Goal: Information Seeking & Learning: Learn about a topic

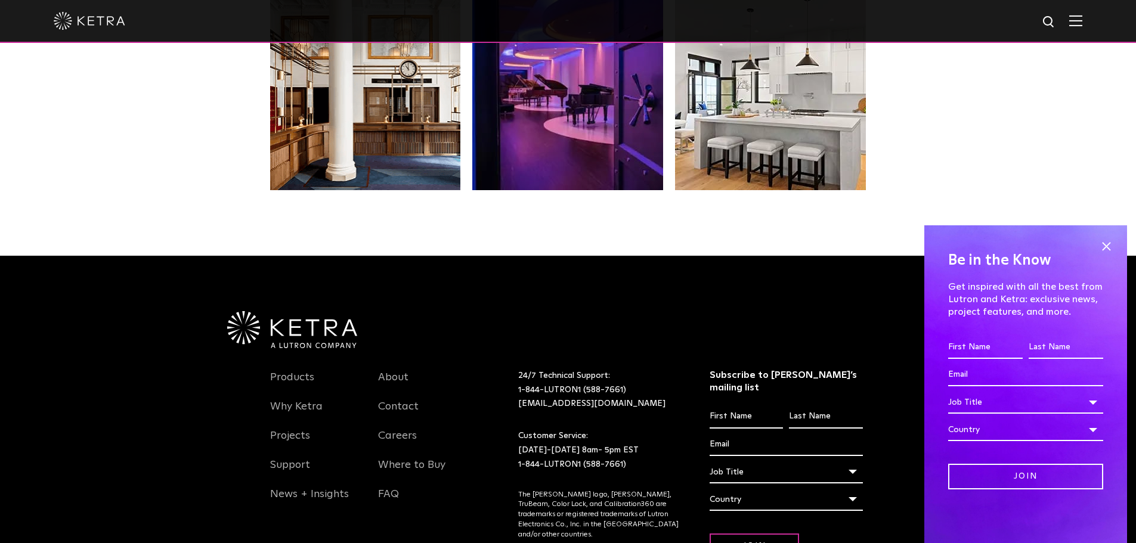
scroll to position [2265, 0]
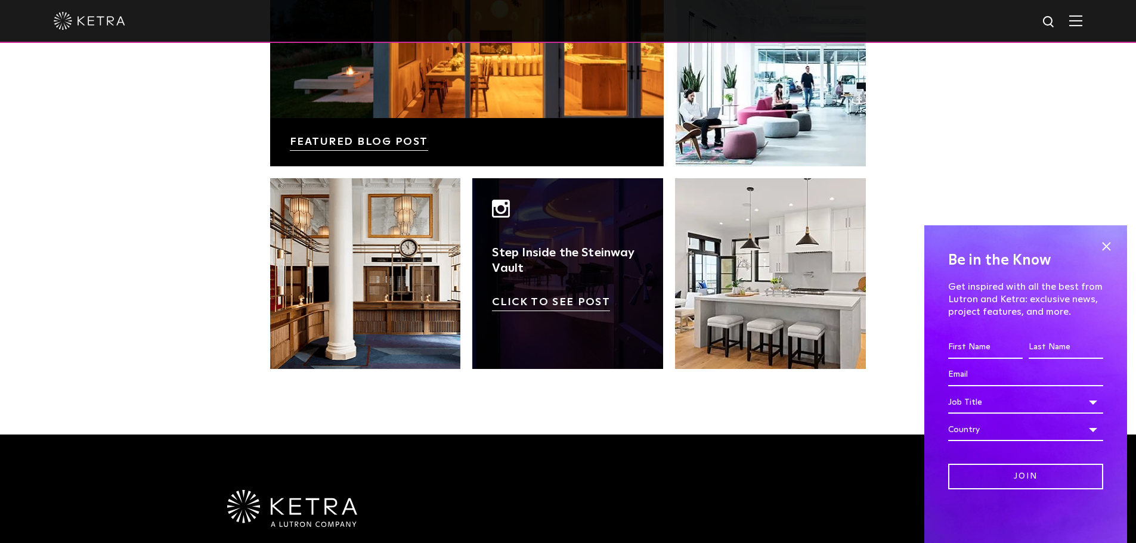
click at [544, 249] on link at bounding box center [567, 273] width 191 height 191
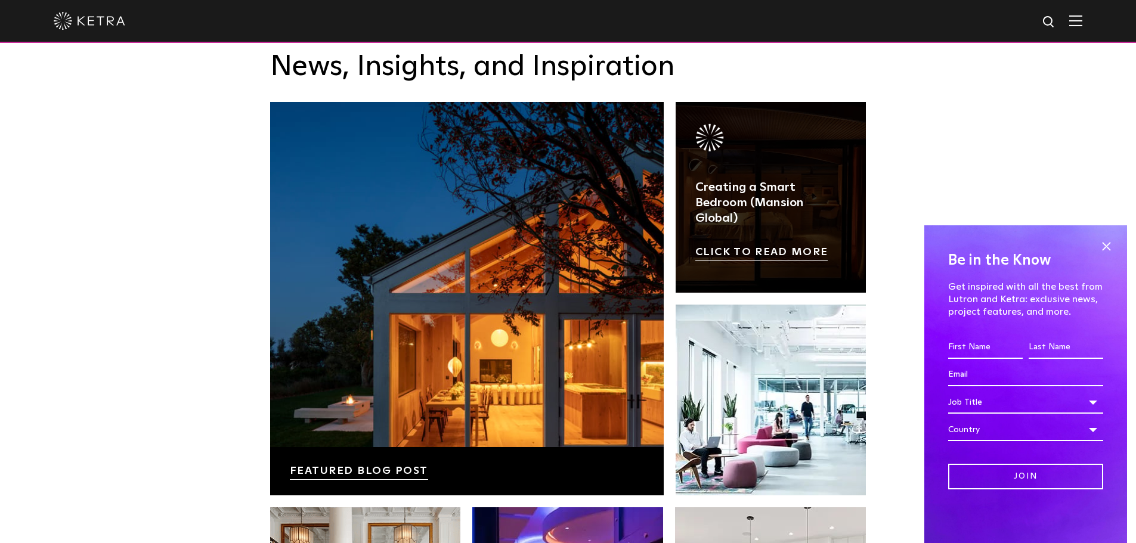
scroll to position [1788, 0]
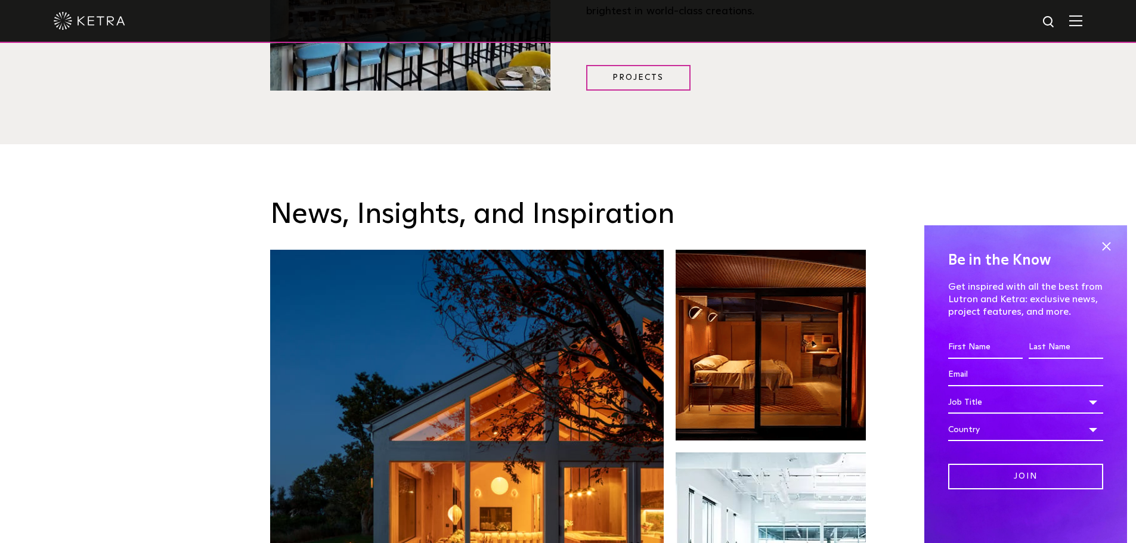
drag, startPoint x: 1106, startPoint y: 246, endPoint x: 1078, endPoint y: 254, distance: 29.2
click at [1106, 246] on span at bounding box center [1106, 246] width 18 height 18
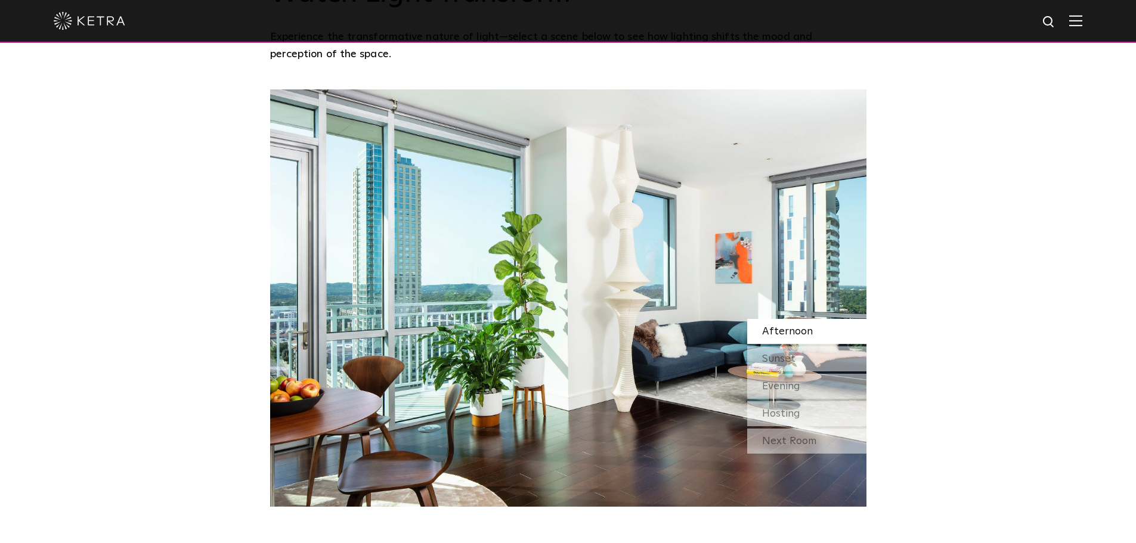
scroll to position [1073, 0]
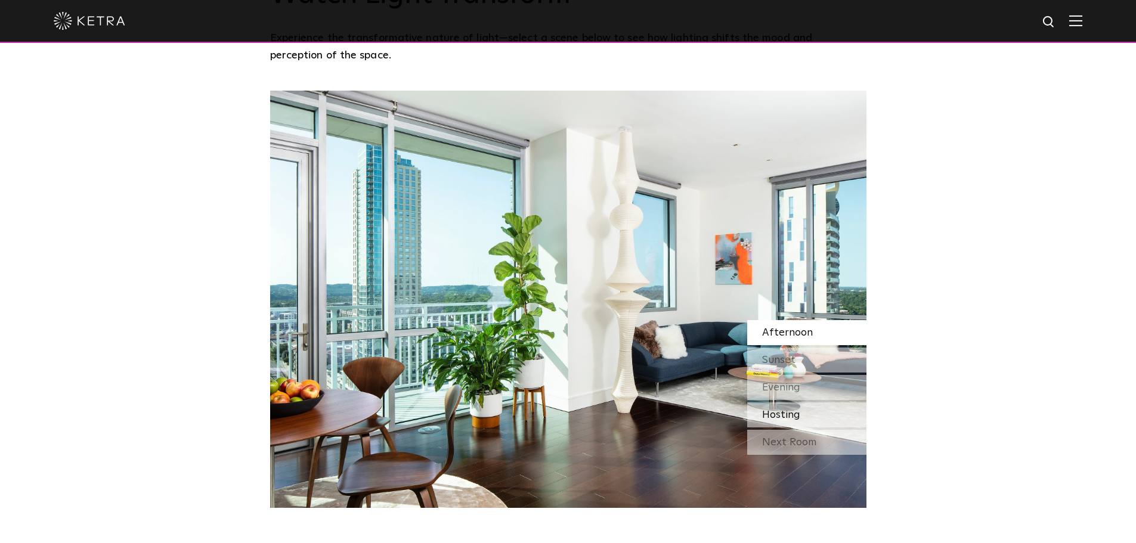
click at [788, 410] on span "Hosting" at bounding box center [781, 415] width 38 height 11
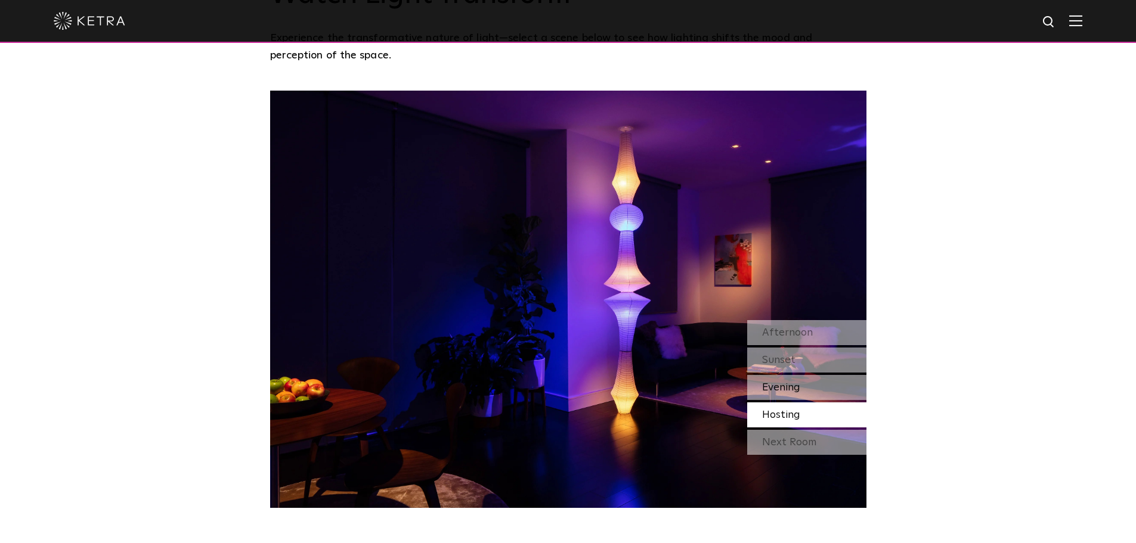
click at [774, 375] on div "Evening" at bounding box center [806, 387] width 119 height 25
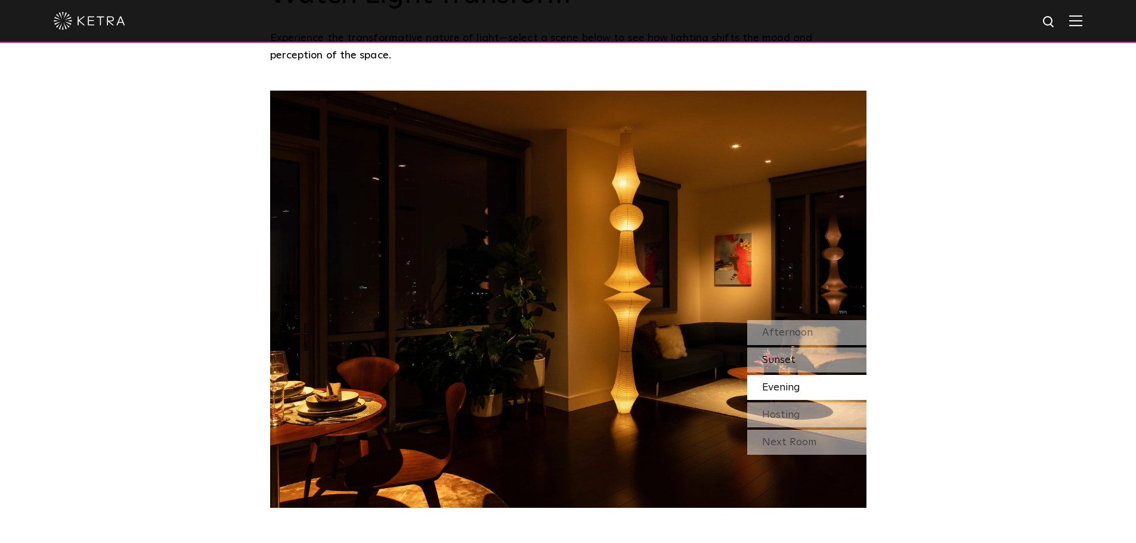
click at [804, 348] on div "Sunset" at bounding box center [806, 360] width 119 height 25
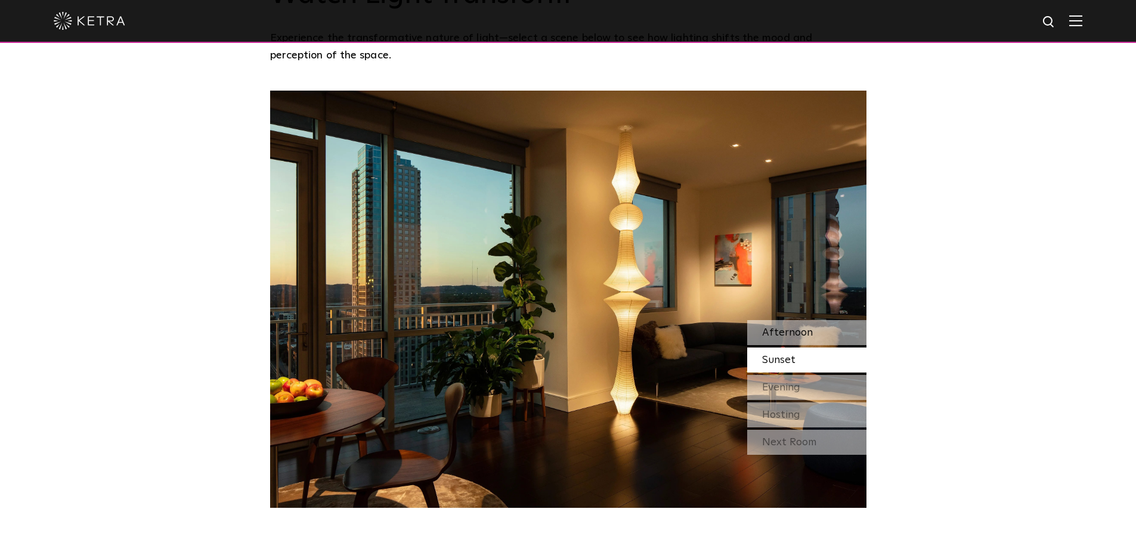
click at [801, 327] on span "Afternoon" at bounding box center [787, 332] width 51 height 11
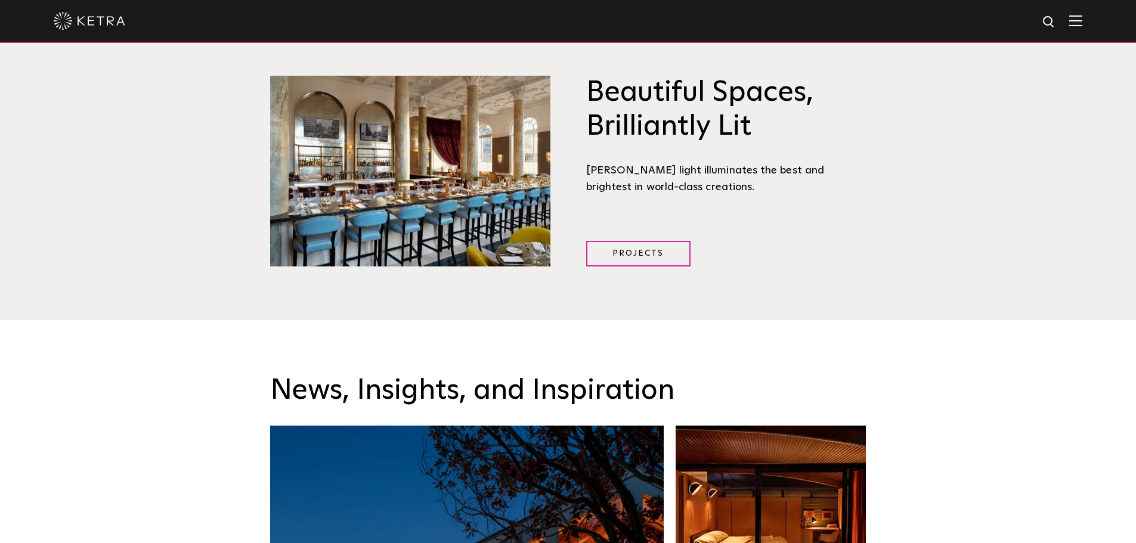
scroll to position [1609, 0]
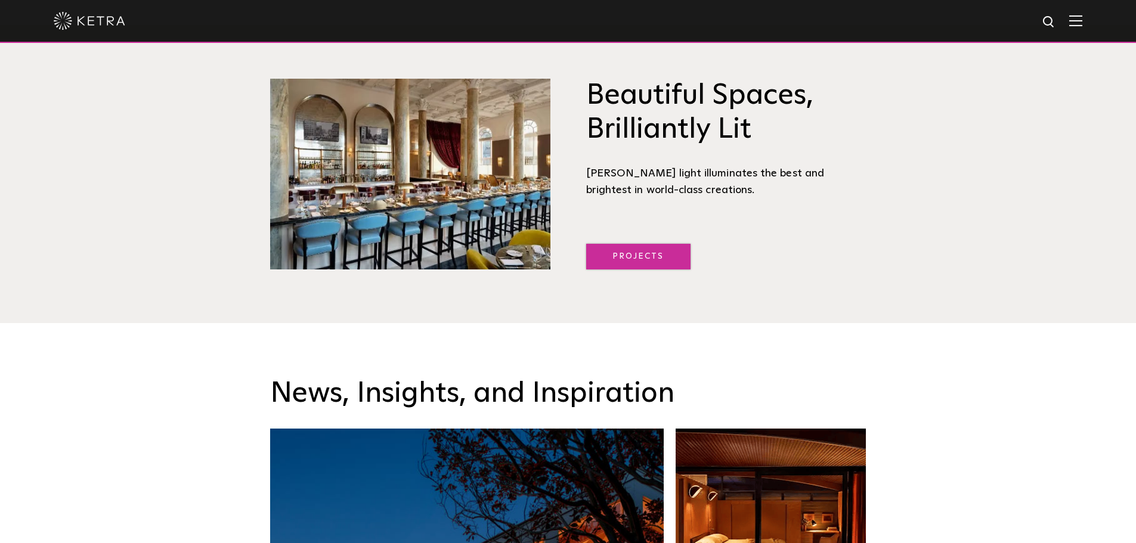
click at [662, 244] on link "Projects" at bounding box center [638, 257] width 104 height 26
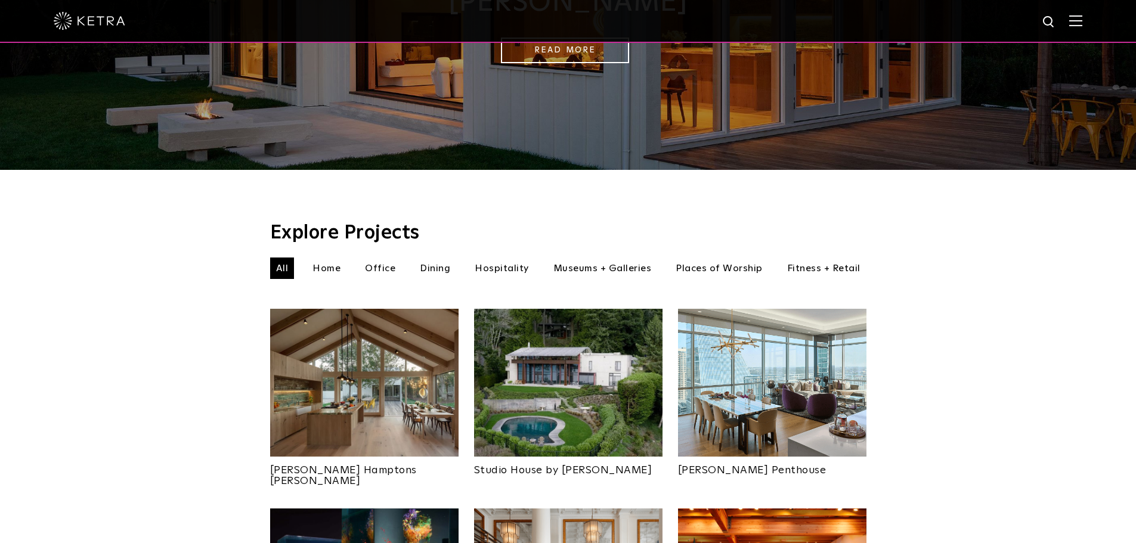
scroll to position [238, 0]
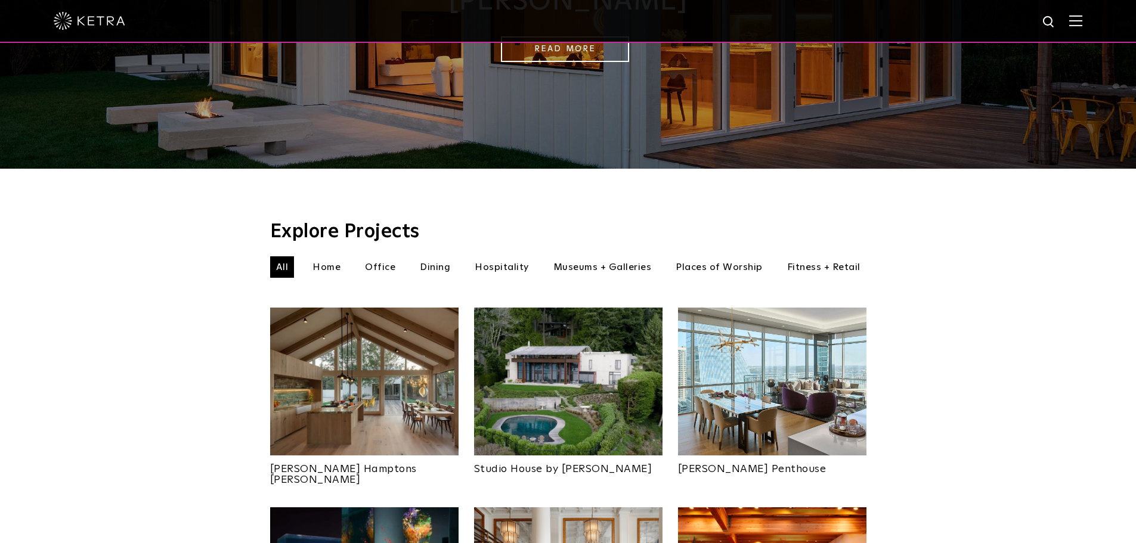
click at [497, 256] on li "Hospitality" at bounding box center [502, 266] width 66 height 21
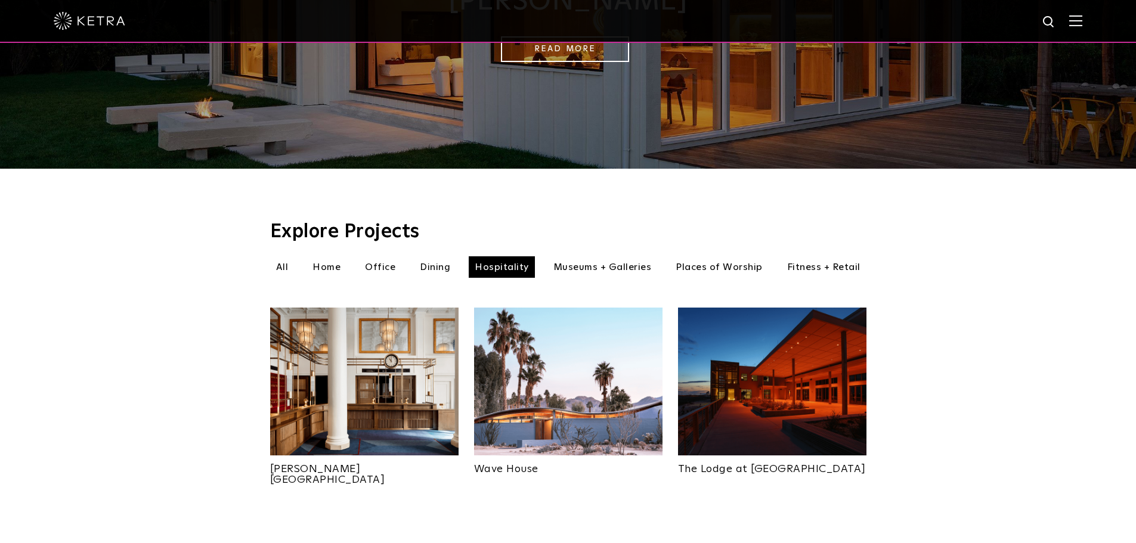
click at [331, 256] on li "Home" at bounding box center [326, 266] width 40 height 21
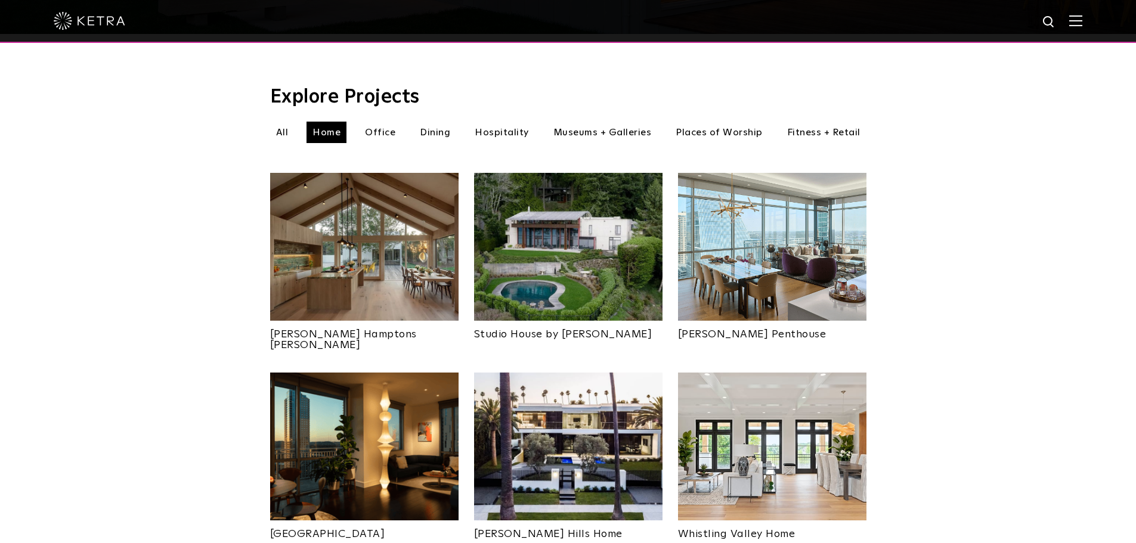
scroll to position [358, 0]
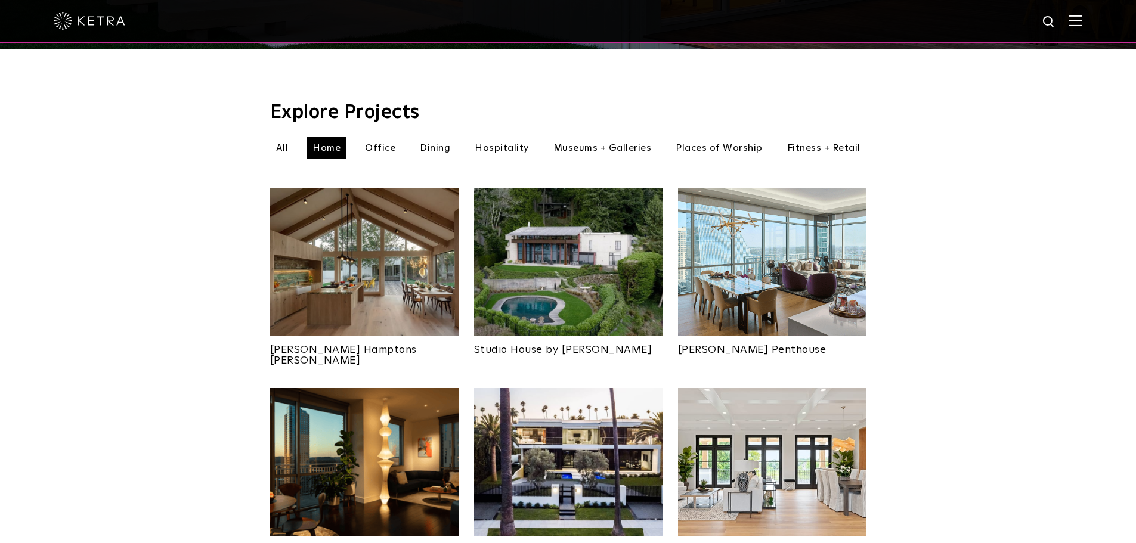
click at [591, 137] on li "Museums + Galleries" at bounding box center [602, 147] width 110 height 21
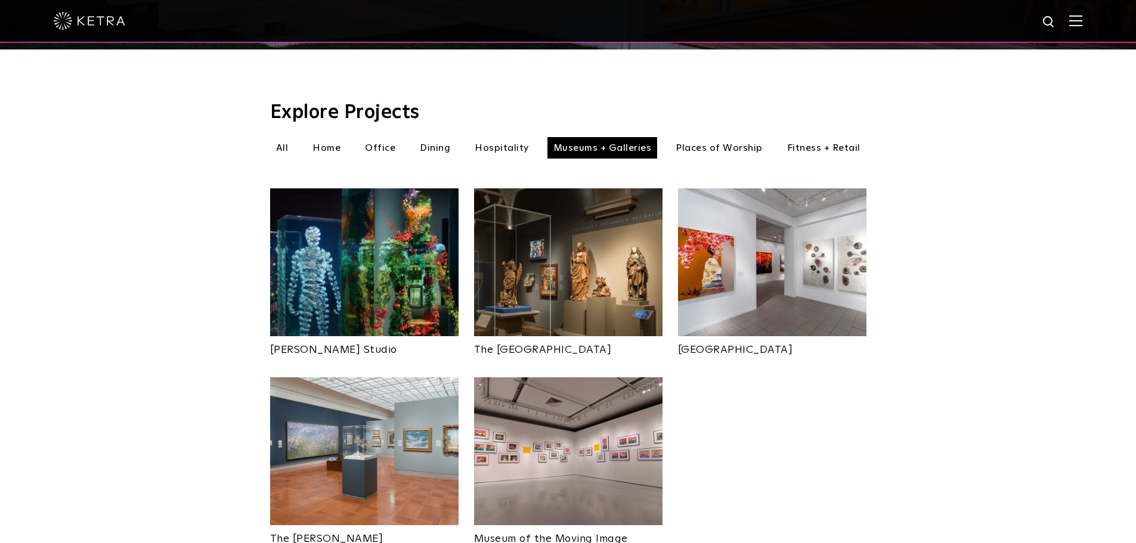
click at [709, 137] on li "Places of Worship" at bounding box center [718, 147] width 99 height 21
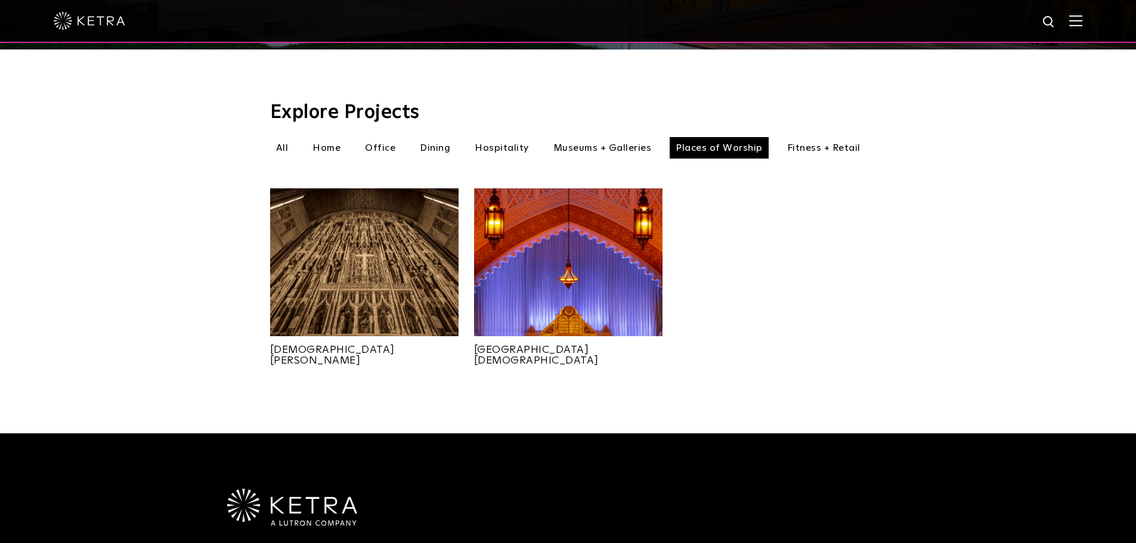
click at [821, 137] on li "Fitness + Retail" at bounding box center [823, 147] width 85 height 21
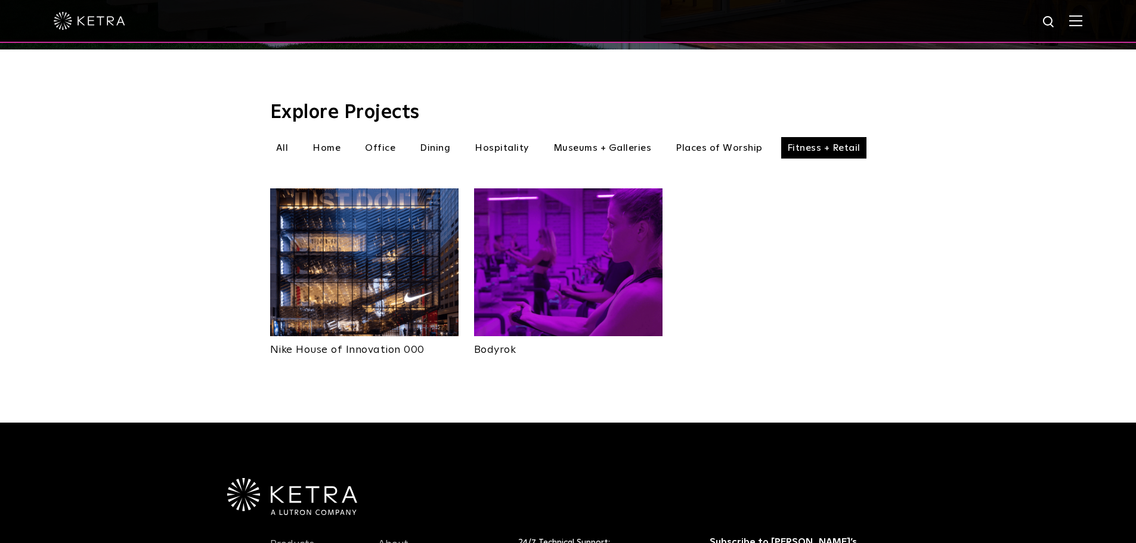
click at [287, 137] on li "All" at bounding box center [282, 147] width 24 height 21
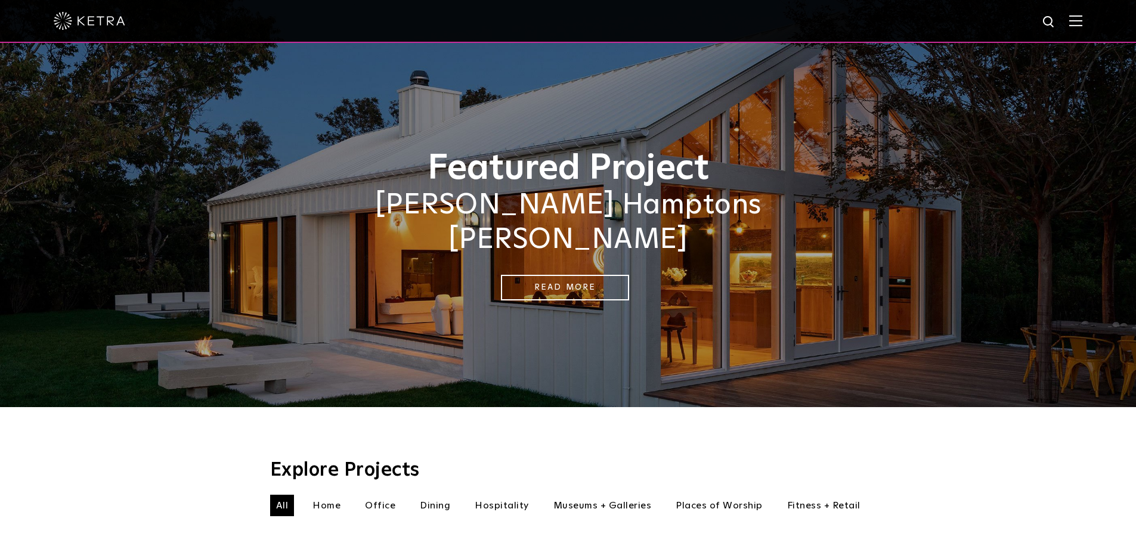
scroll to position [358, 0]
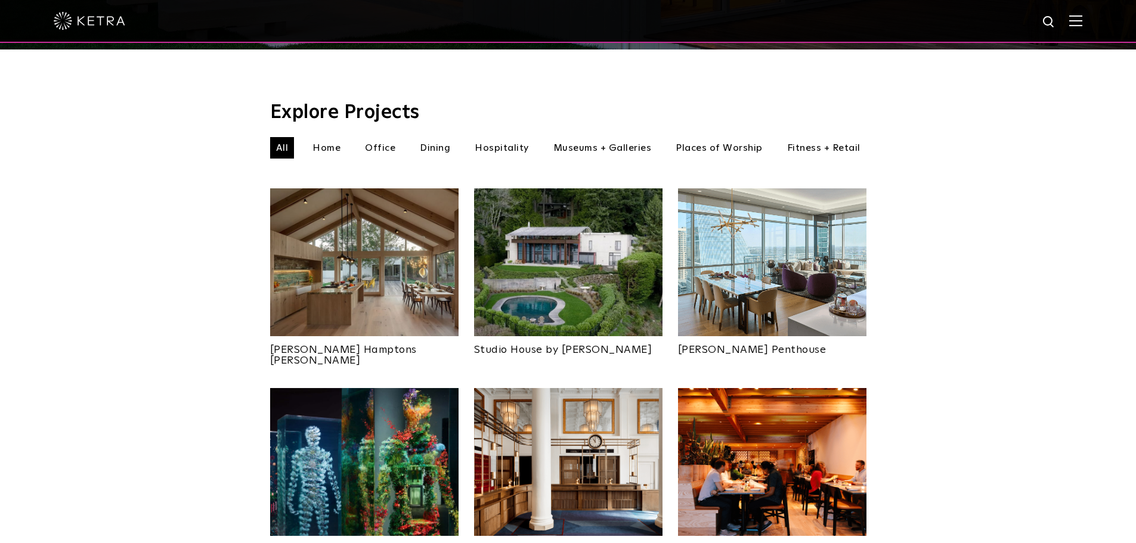
click at [98, 33] on div at bounding box center [568, 21] width 1028 height 42
click at [98, 32] on div at bounding box center [568, 21] width 1028 height 42
click at [97, 24] on img at bounding box center [90, 21] width 72 height 18
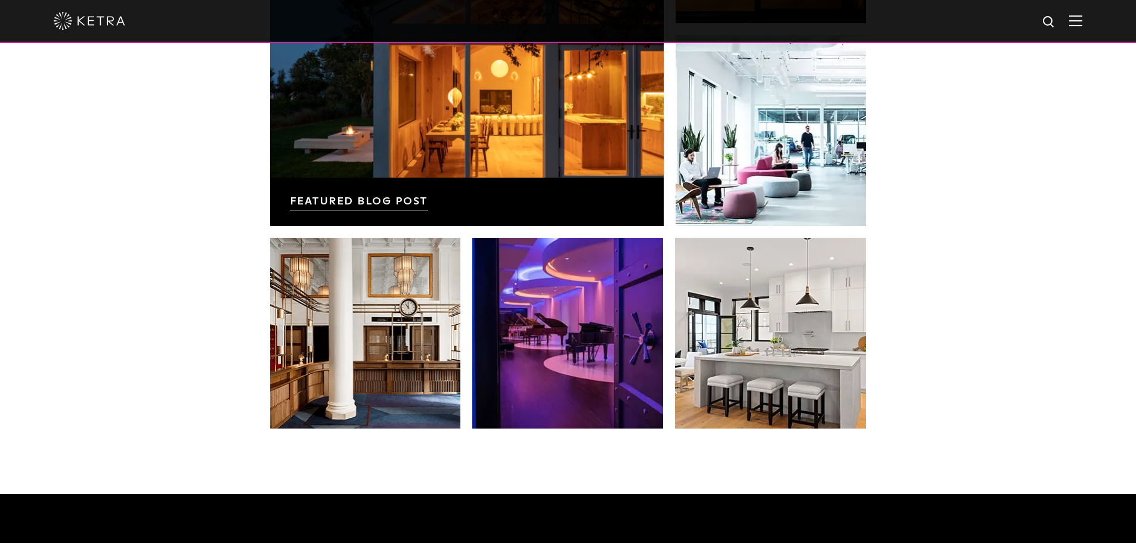
scroll to position [2146, 0]
